Goal: Task Accomplishment & Management: Manage account settings

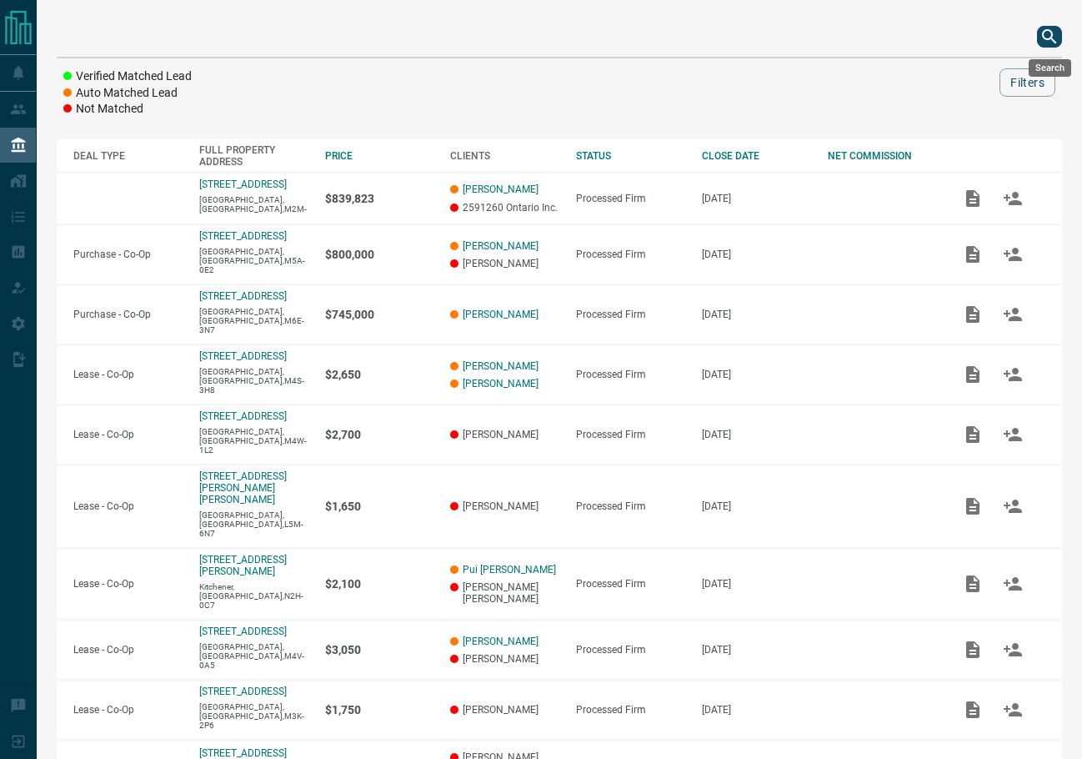
click at [1051, 39] on icon "search button" at bounding box center [1050, 37] width 20 height 20
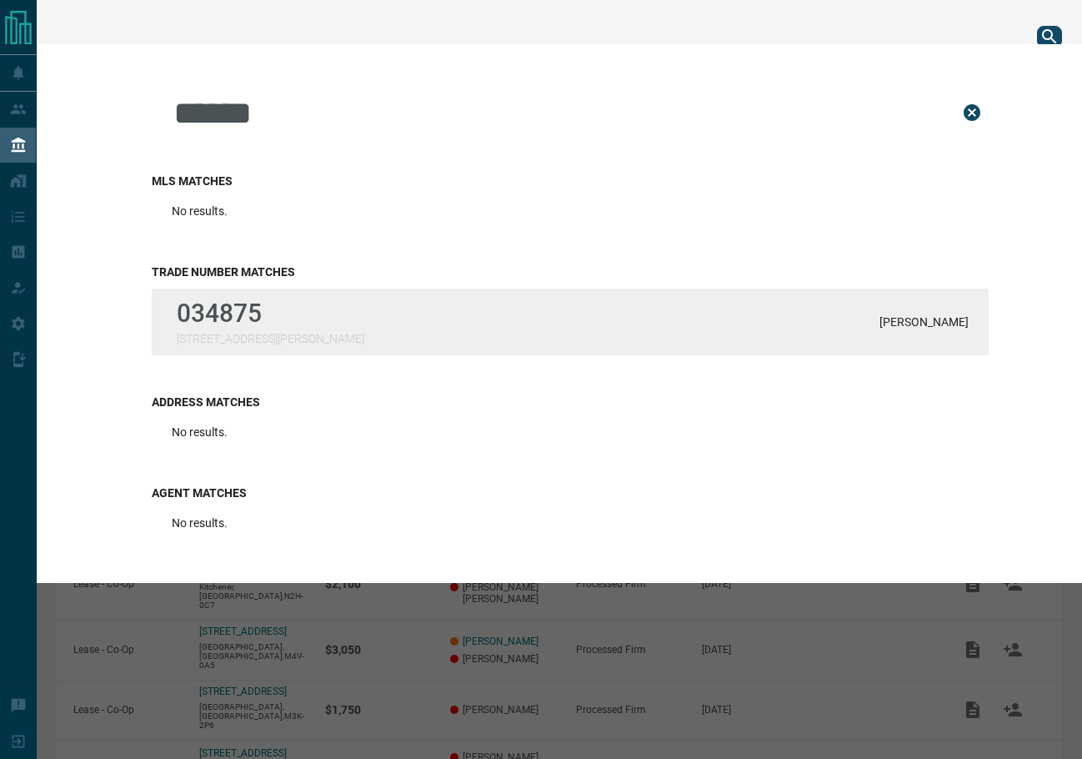
type input "******"
click at [394, 299] on div "034875 [STREET_ADDRESS][GEOGRAPHIC_DATA][PERSON_NAME]" at bounding box center [570, 322] width 837 height 67
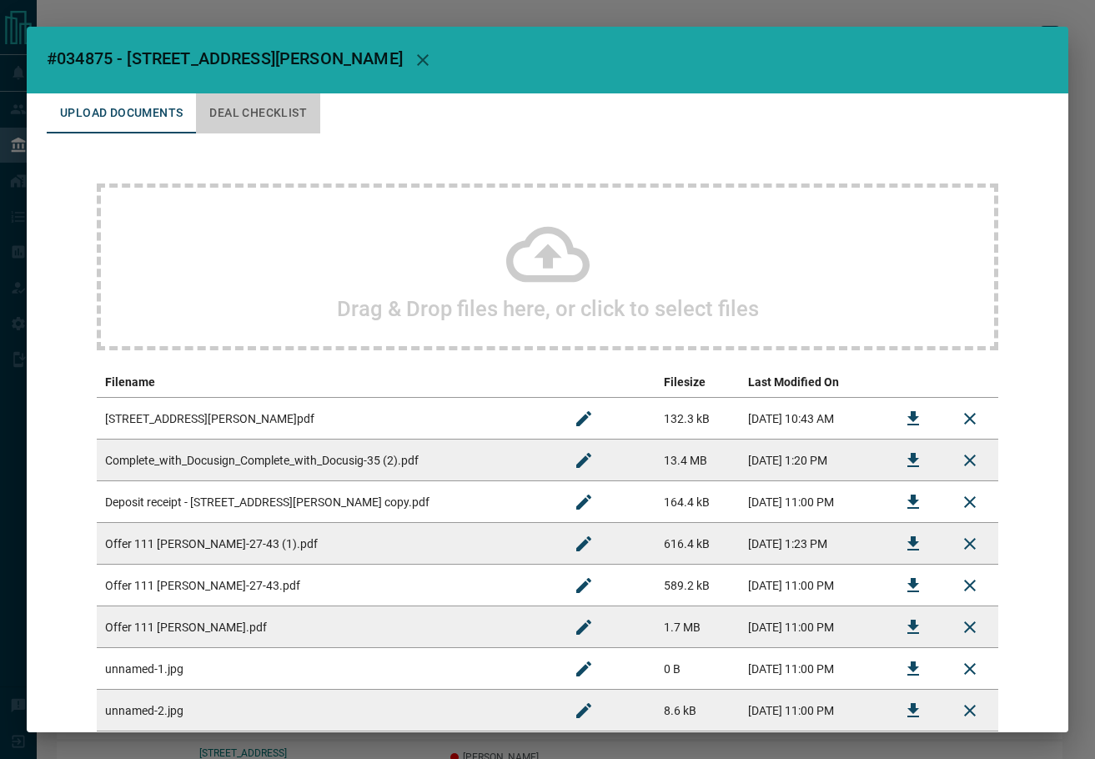
click at [280, 100] on button "Deal Checklist" at bounding box center [258, 113] width 124 height 40
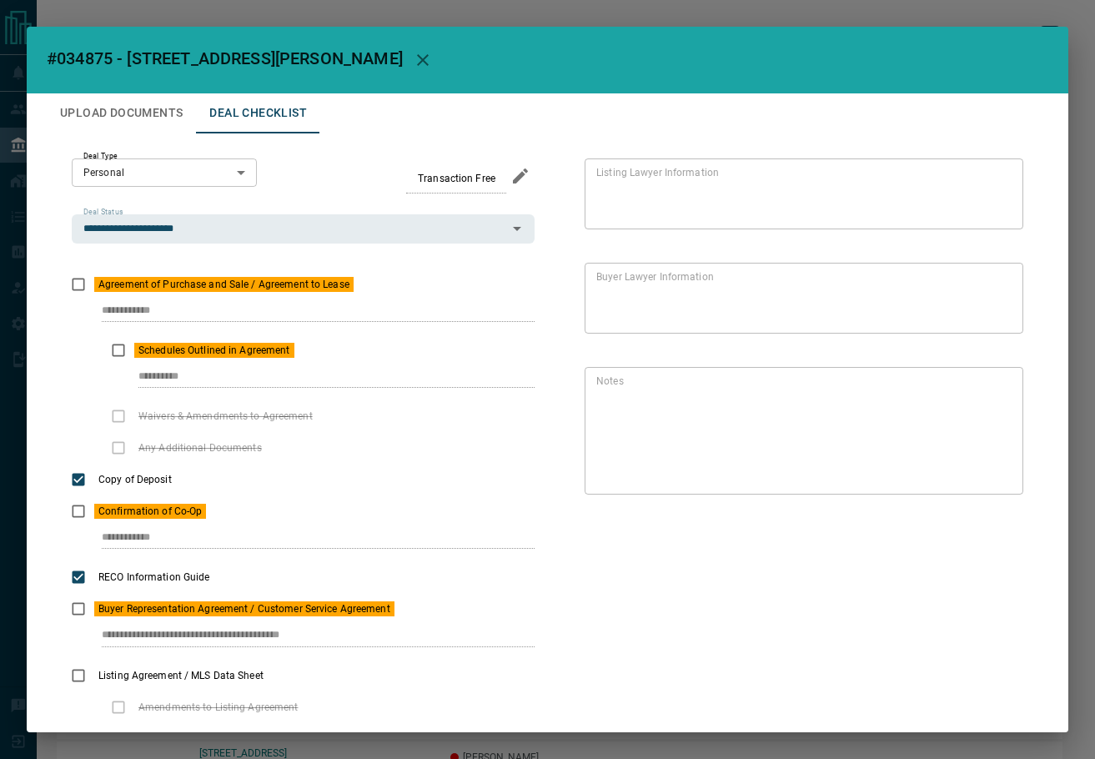
click at [109, 116] on button "Upload Documents" at bounding box center [121, 113] width 149 height 40
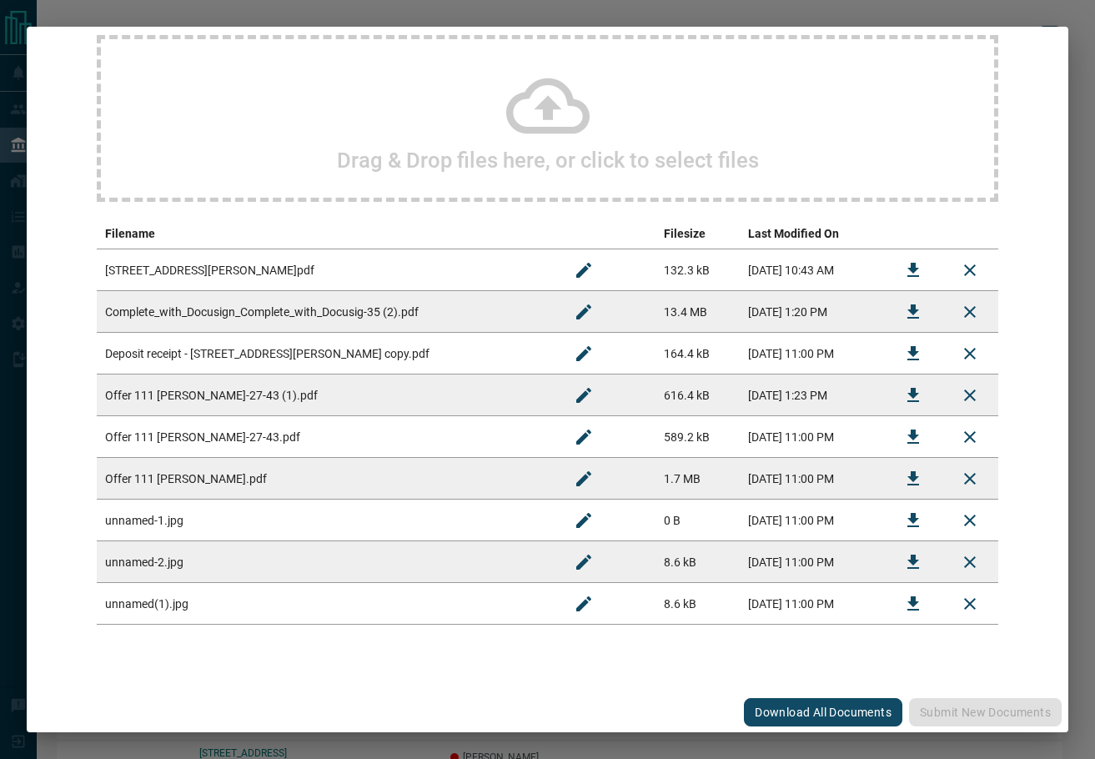
scroll to position [150, 0]
click at [903, 396] on icon "Download" at bounding box center [913, 394] width 20 height 20
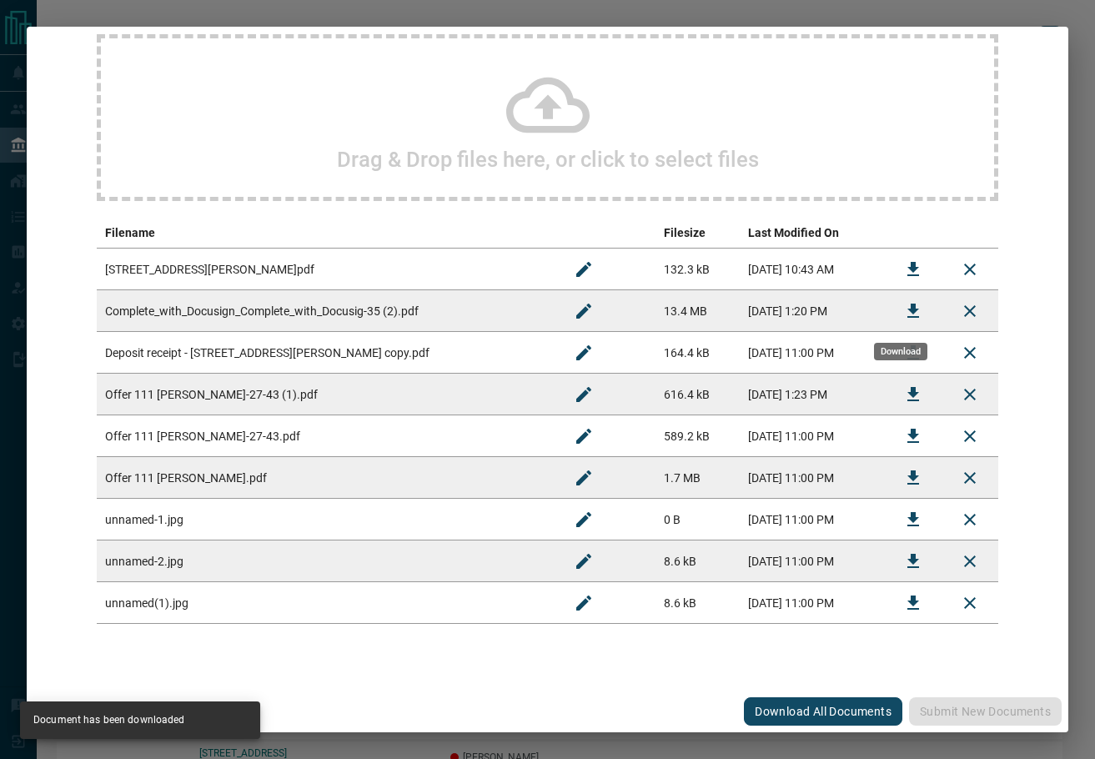
click at [899, 324] on button "Download" at bounding box center [913, 311] width 40 height 40
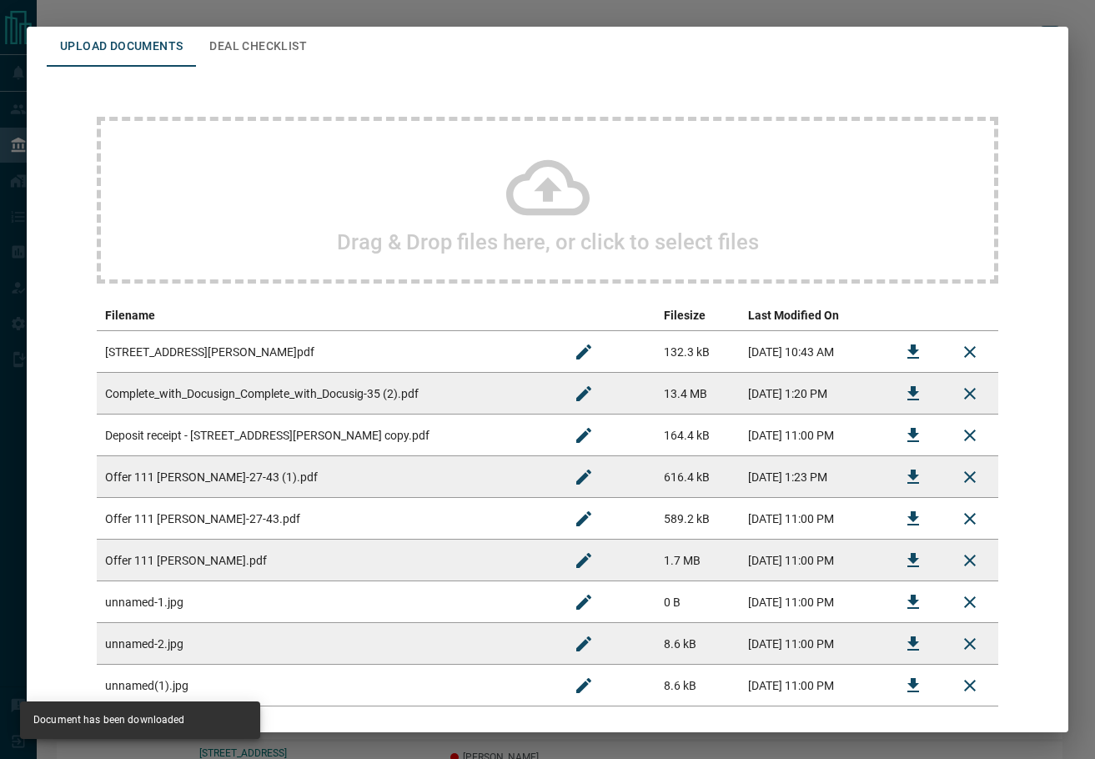
click at [277, 71] on div "Drag & Drop files here, or click to select files Filename Filesize Last Modifie…" at bounding box center [547, 412] width 1001 height 690
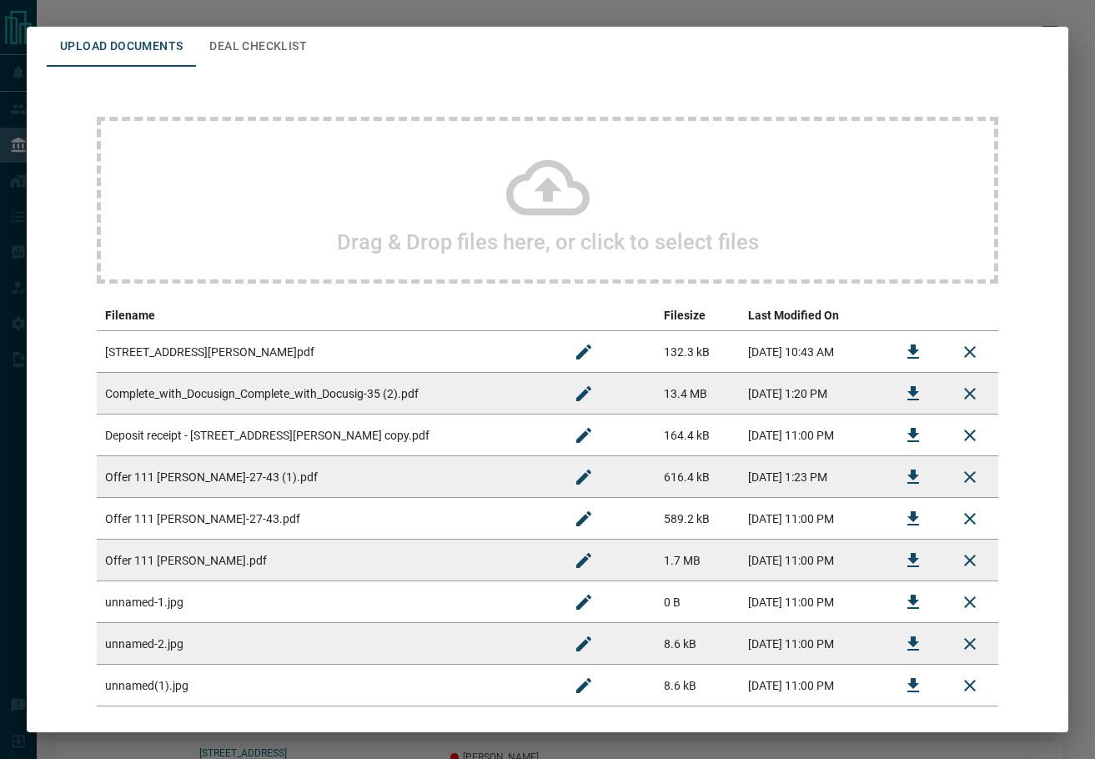
click at [275, 45] on button "Deal Checklist" at bounding box center [258, 47] width 124 height 40
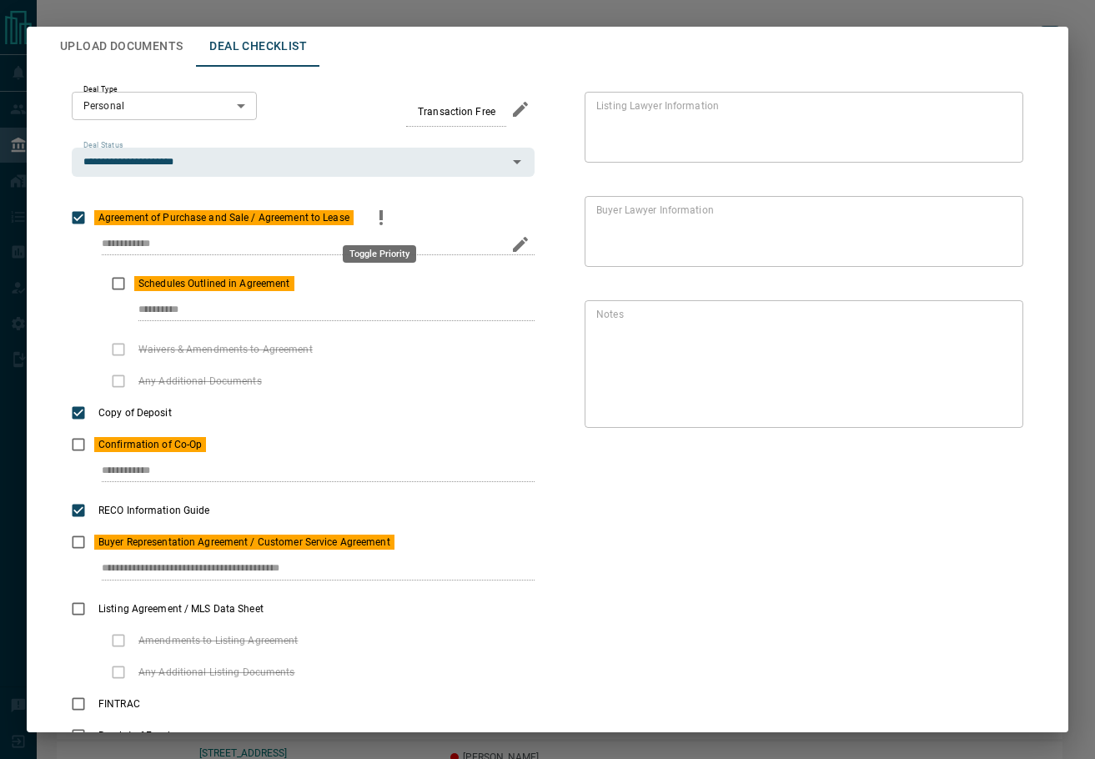
click at [367, 218] on button "priority" at bounding box center [381, 218] width 28 height 32
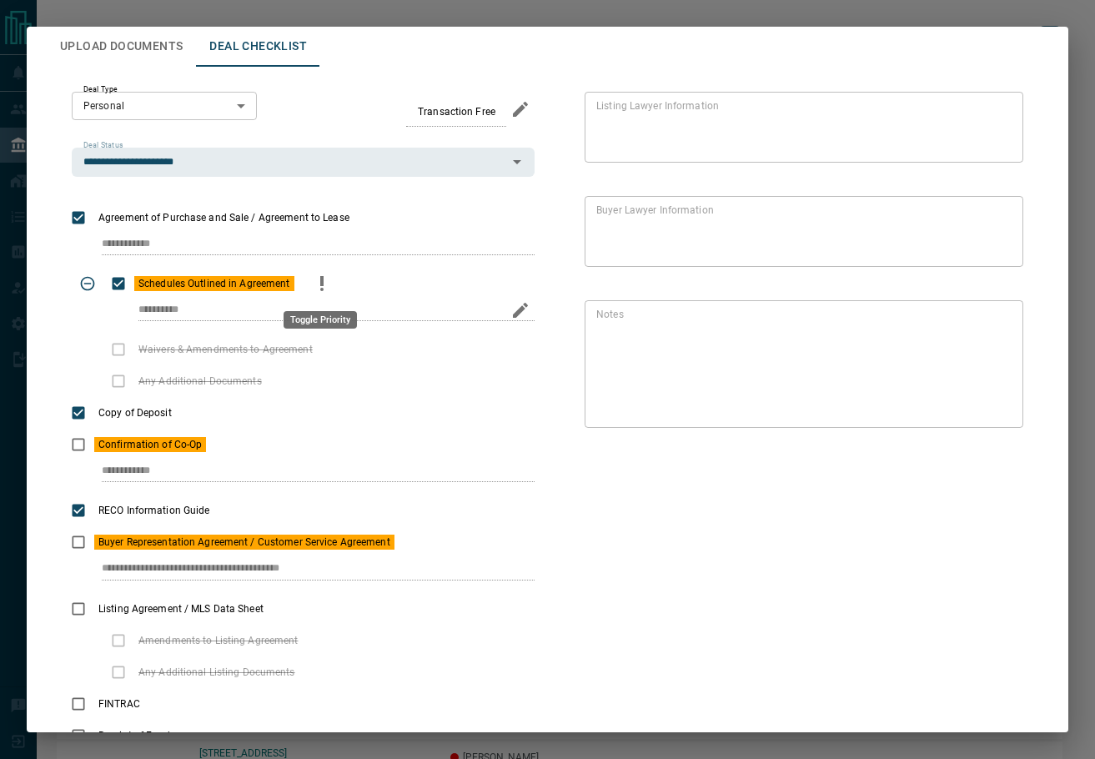
click at [312, 292] on icon "priority" at bounding box center [322, 284] width 20 height 20
click at [219, 442] on button "priority" at bounding box center [233, 445] width 28 height 32
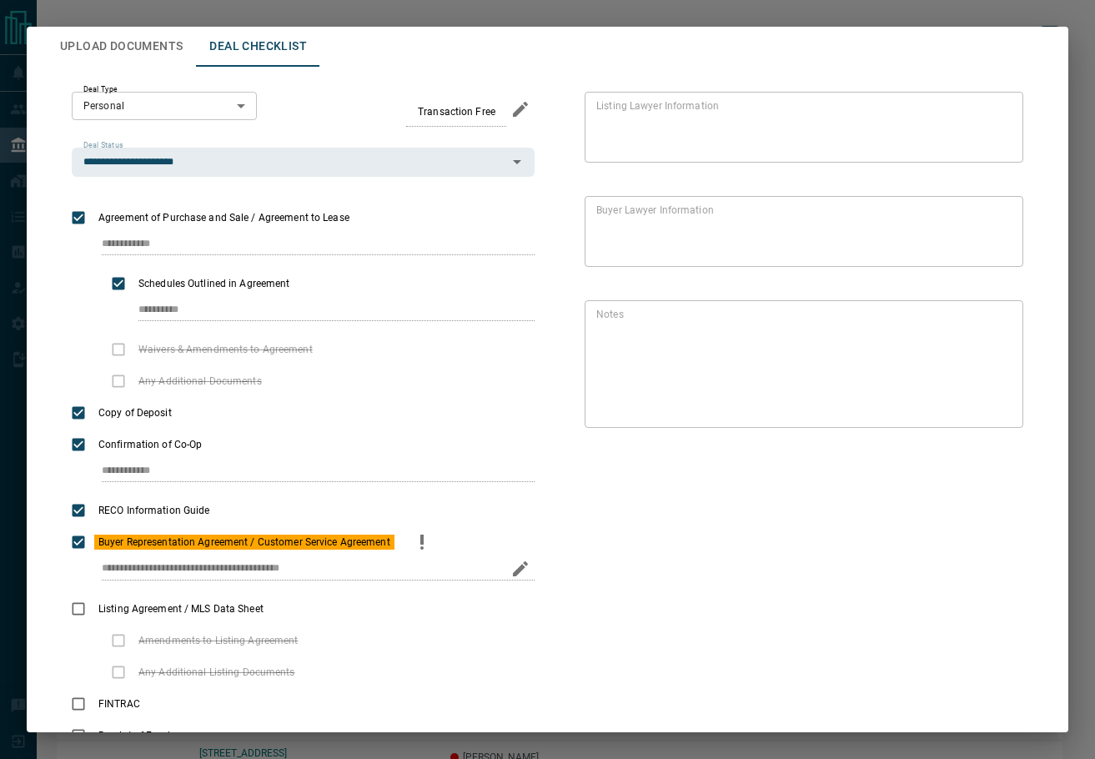
click at [409, 541] on button "priority" at bounding box center [422, 542] width 28 height 32
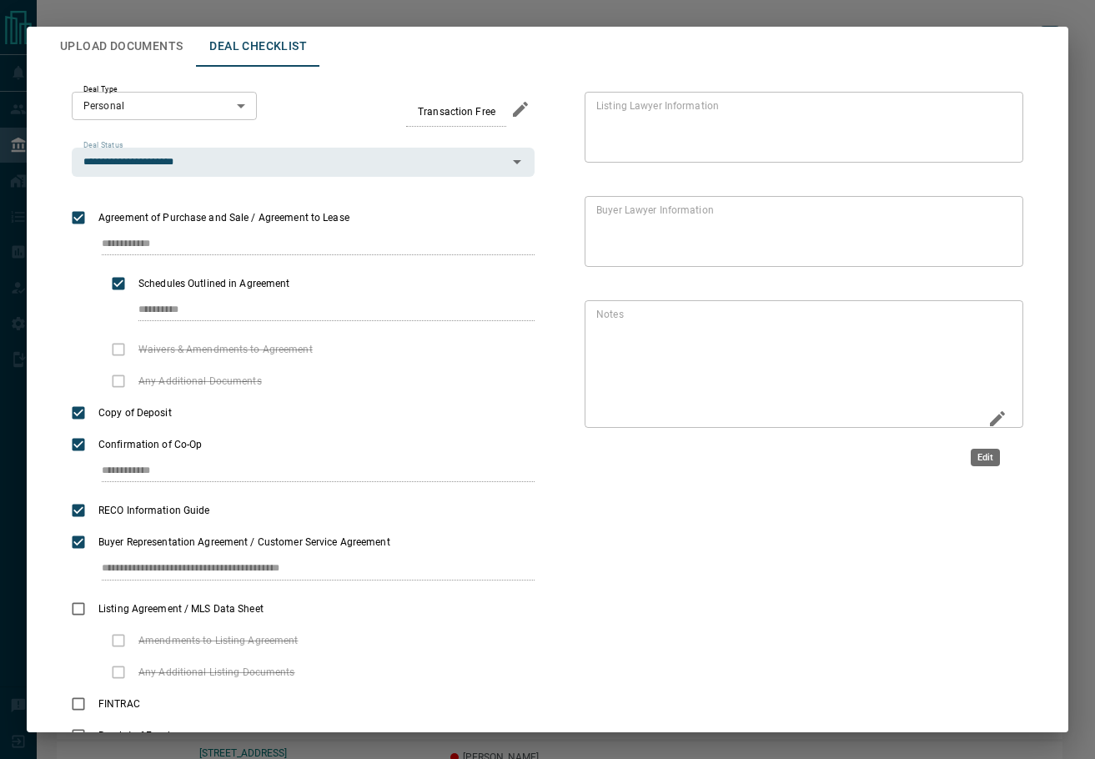
click at [987, 416] on icon "Edit" at bounding box center [997, 419] width 20 height 20
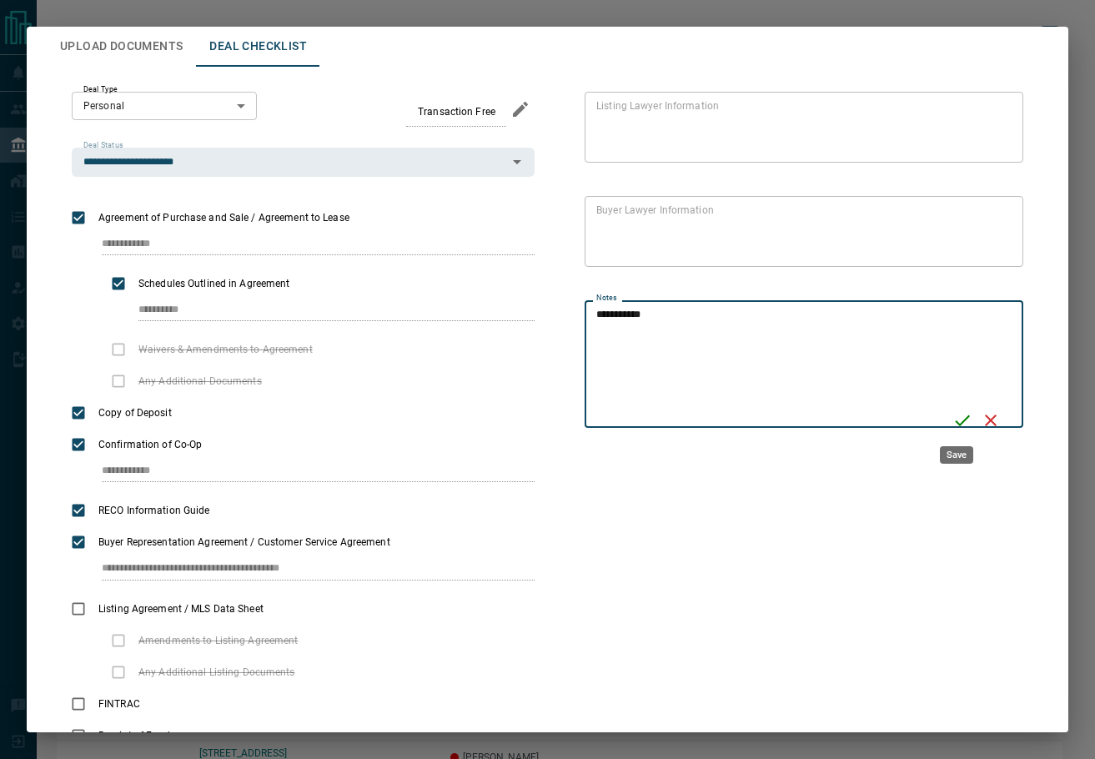
type textarea "**********"
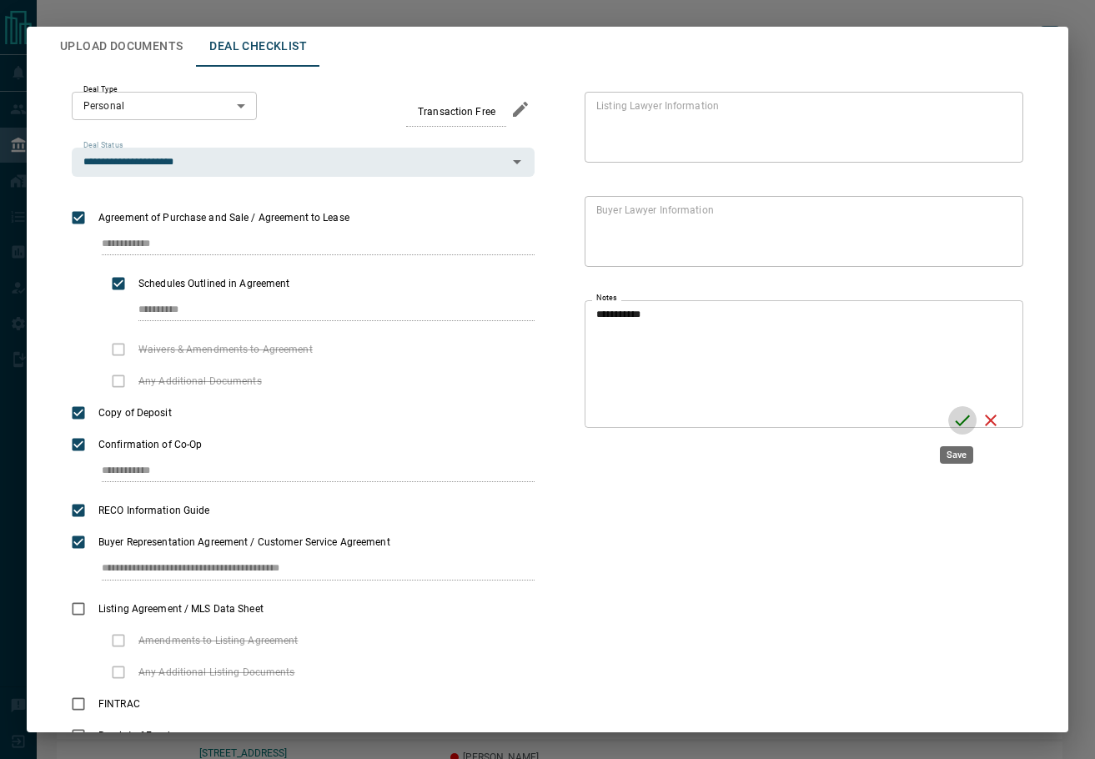
click at [948, 422] on button "Save" at bounding box center [962, 420] width 28 height 28
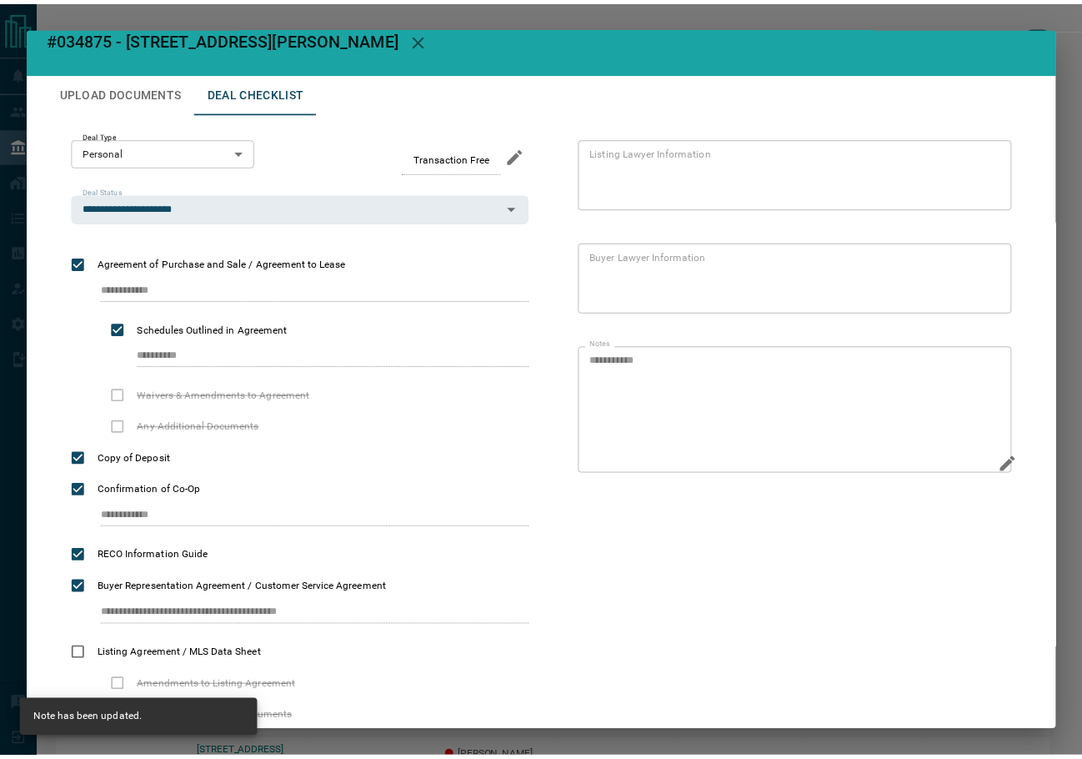
scroll to position [0, 0]
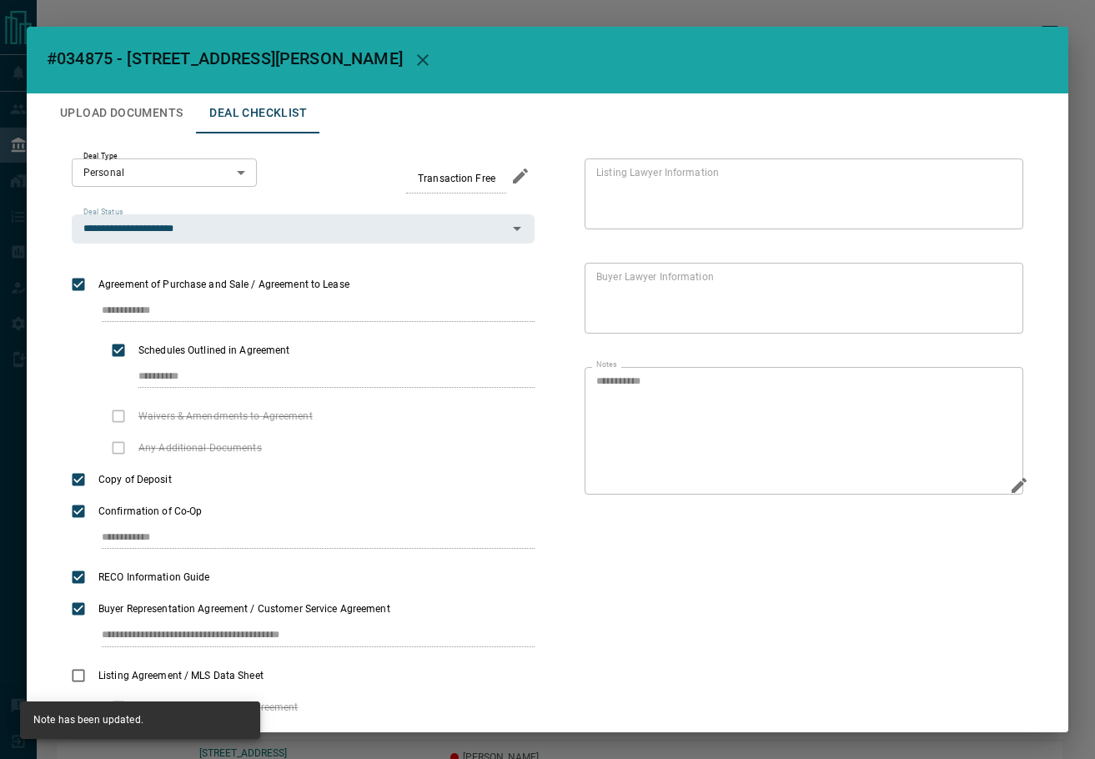
click at [89, 47] on h2 "#034875 - [STREET_ADDRESS][PERSON_NAME]" at bounding box center [547, 60] width 1041 height 67
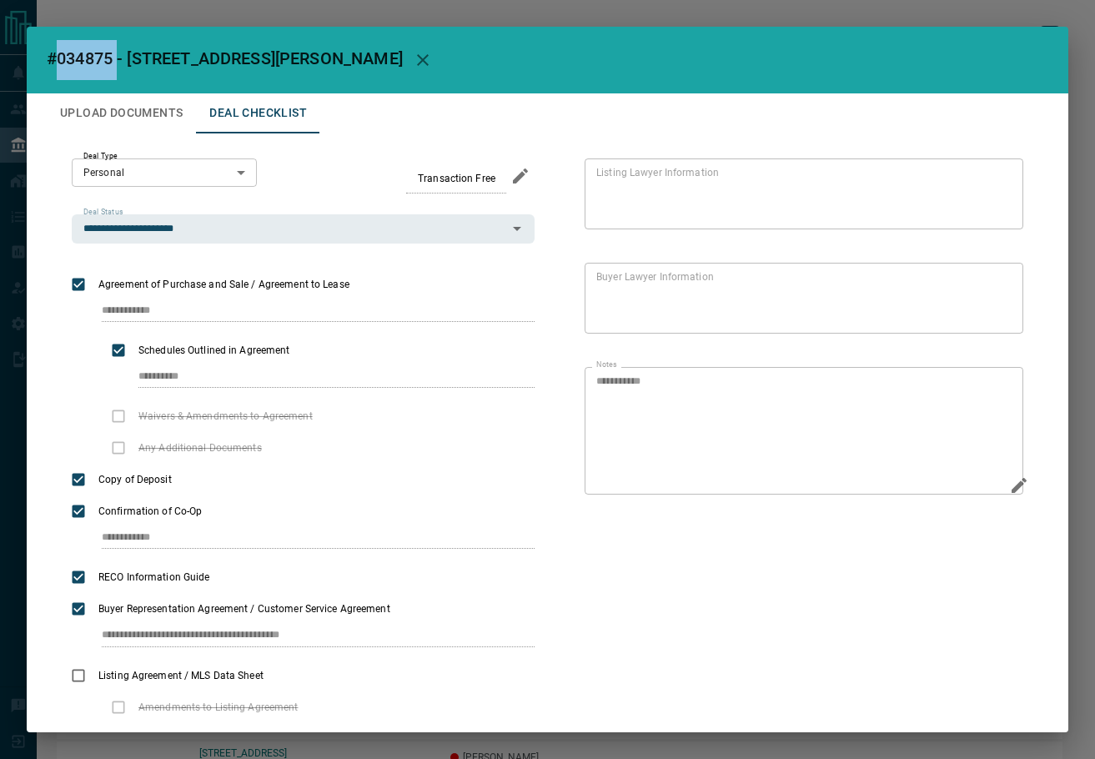
click at [89, 47] on h2 "#034875 - [STREET_ADDRESS][PERSON_NAME]" at bounding box center [547, 60] width 1041 height 67
copy span "034875"
click at [413, 58] on icon "button" at bounding box center [423, 60] width 20 height 20
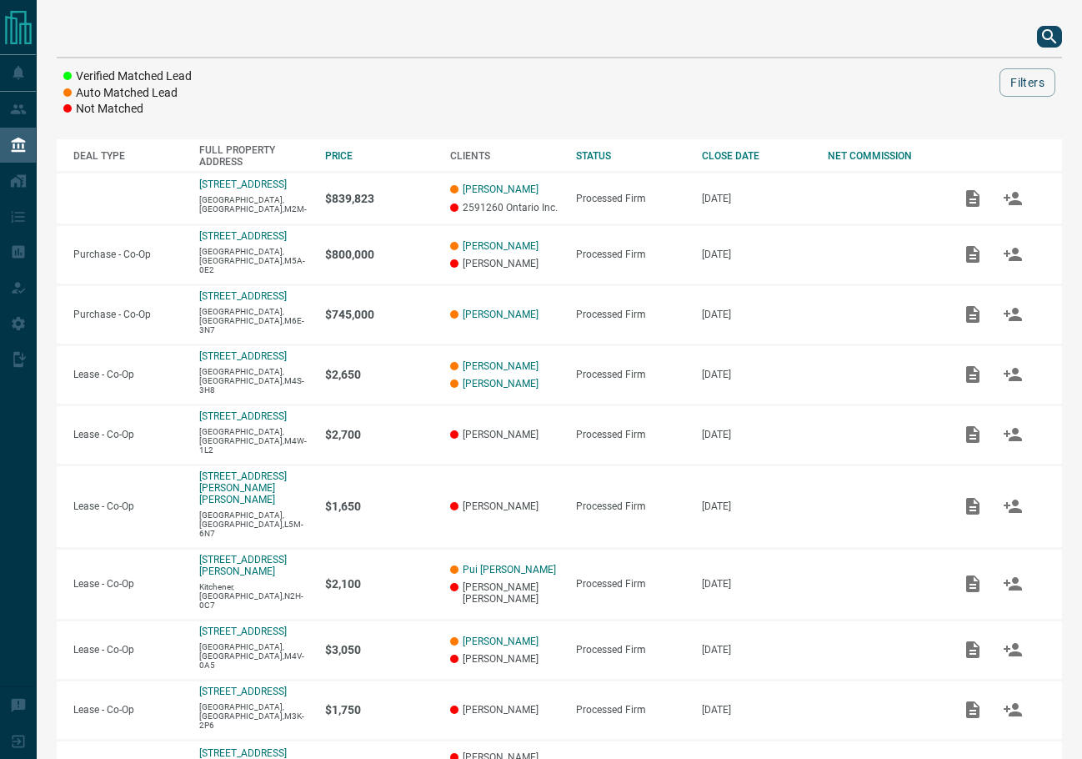
click at [1042, 30] on icon "search button" at bounding box center [1050, 37] width 20 height 20
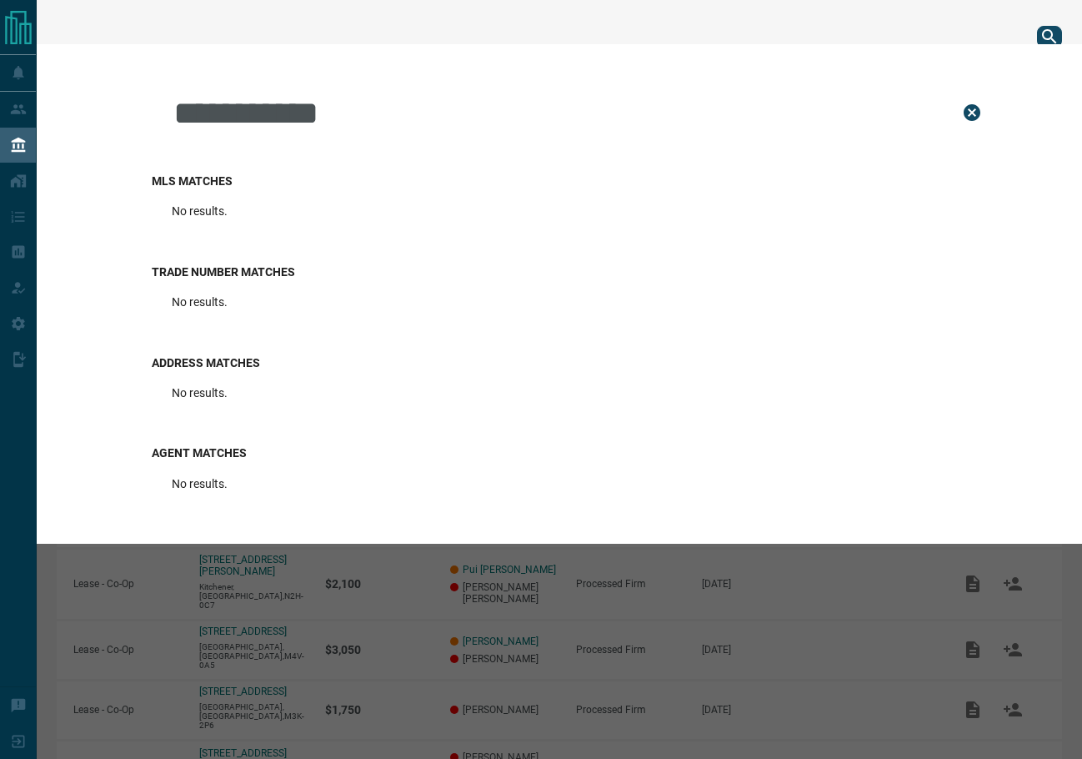
type input "**********"
click at [982, 112] on icon "Close" at bounding box center [972, 113] width 20 height 20
